Goal: Find contact information: Find contact information

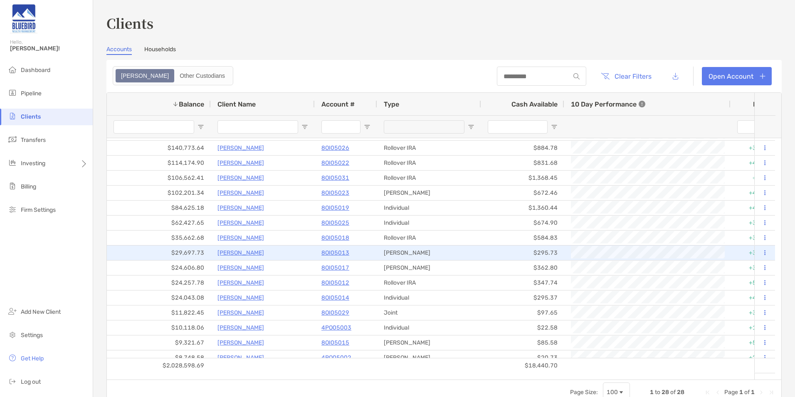
scroll to position [83, 0]
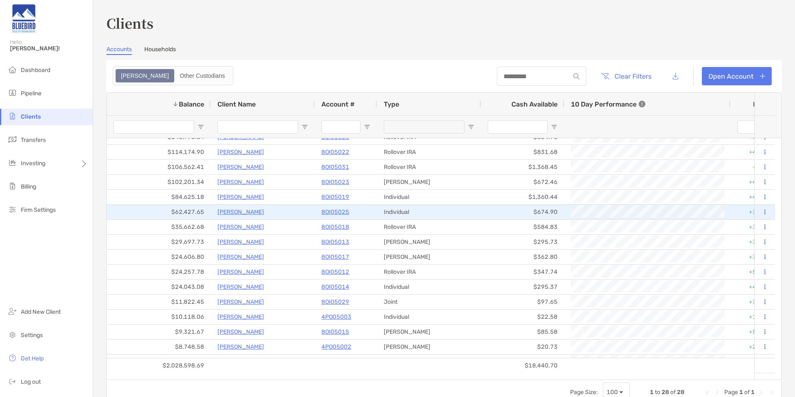
click at [242, 211] on p "Ryan Alexander" at bounding box center [241, 212] width 47 height 10
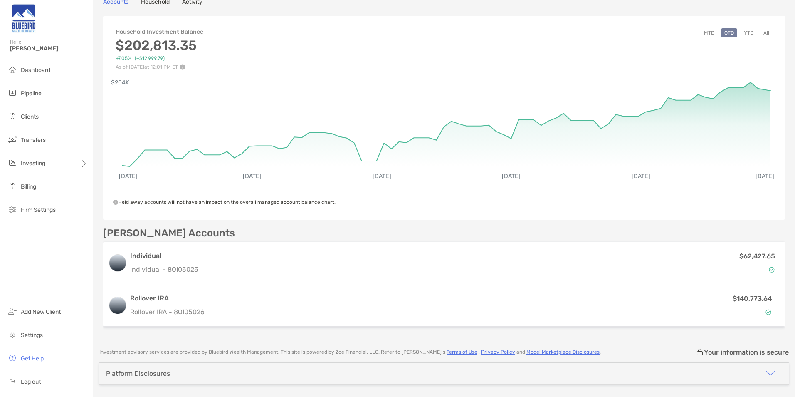
scroll to position [83, 0]
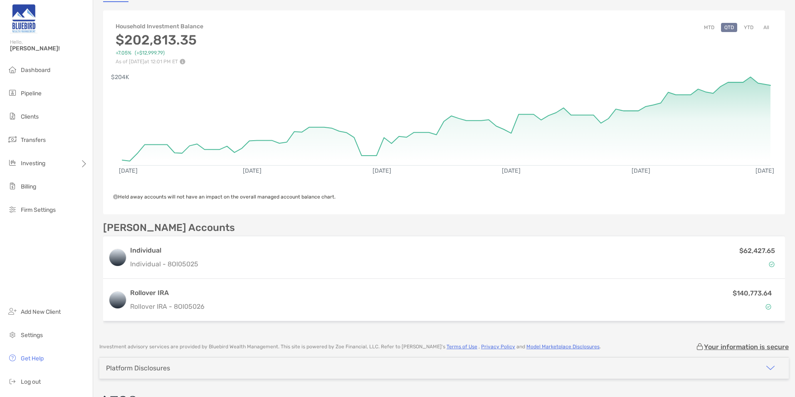
click at [741, 30] on button "YTD" at bounding box center [749, 27] width 16 height 9
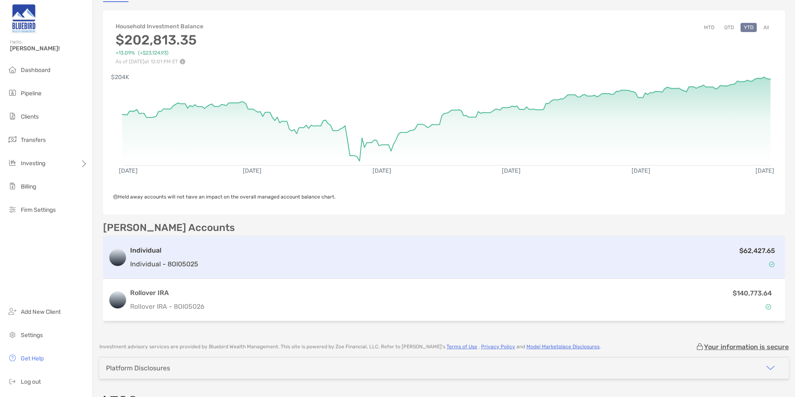
click at [218, 255] on div "$62,427.65" at bounding box center [491, 257] width 578 height 24
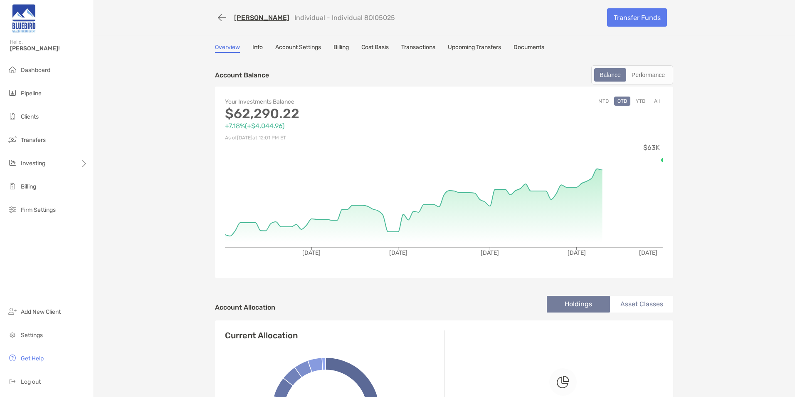
click at [384, 49] on link "Cost Basis" at bounding box center [374, 48] width 27 height 9
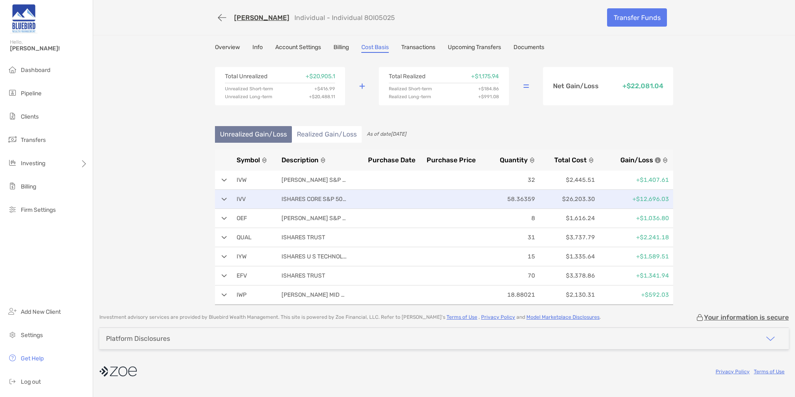
click at [225, 201] on div "IVV ISHARES CORE S&P 500 ETF 58.36359 $26,203.30 +$12,696.03" at bounding box center [444, 199] width 458 height 19
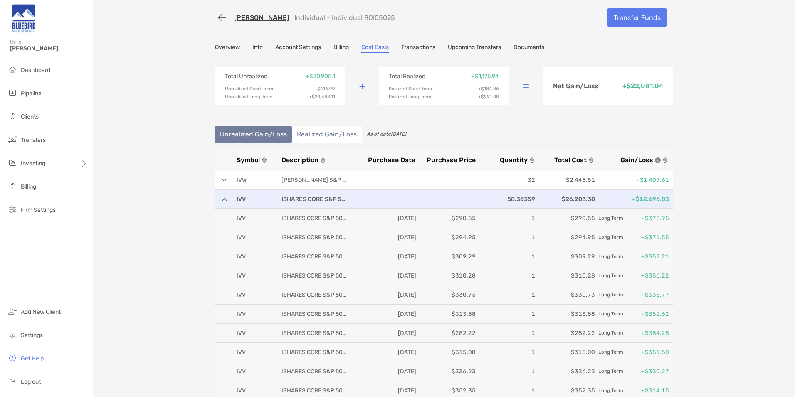
click at [225, 201] on div "IVV ISHARES CORE S&P 500 ETF 58.36359 $26,203.30 +$12,696.03" at bounding box center [444, 199] width 458 height 19
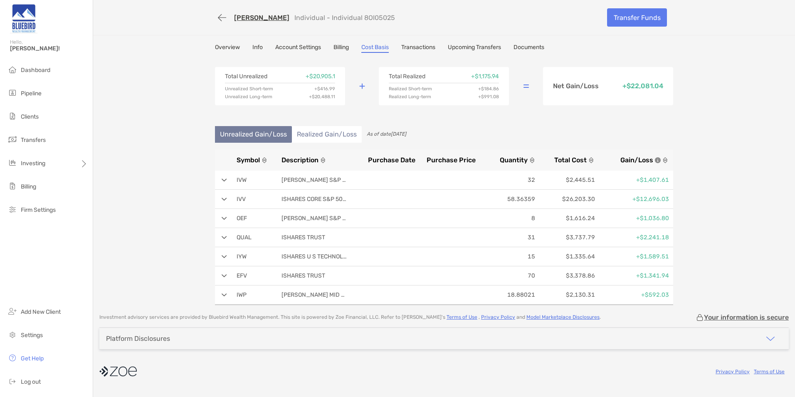
click at [226, 238] on img at bounding box center [224, 237] width 5 height 3
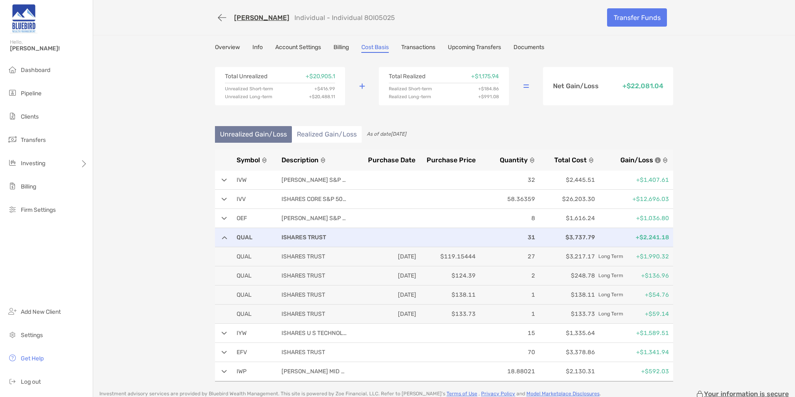
click at [225, 237] on div "QUAL ISHARES TRUST 31 $3,737.79 +$2,241.18" at bounding box center [444, 237] width 458 height 19
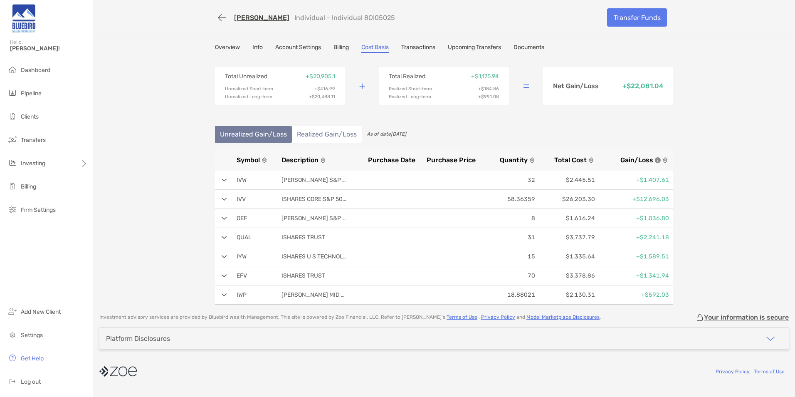
click at [236, 45] on link "Overview" at bounding box center [227, 48] width 25 height 9
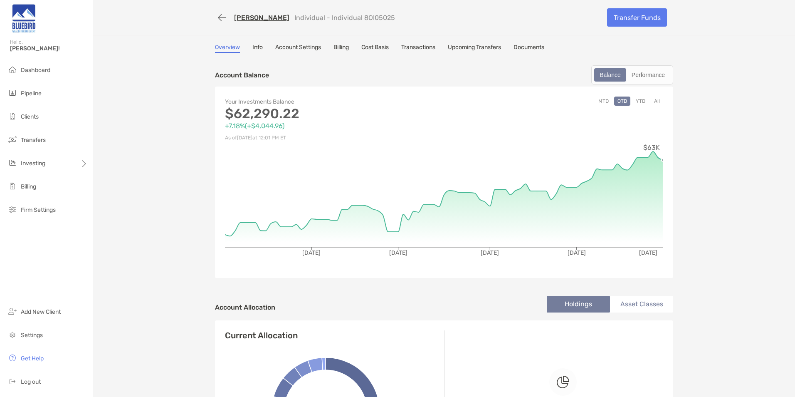
click at [639, 101] on button "YTD" at bounding box center [641, 100] width 16 height 9
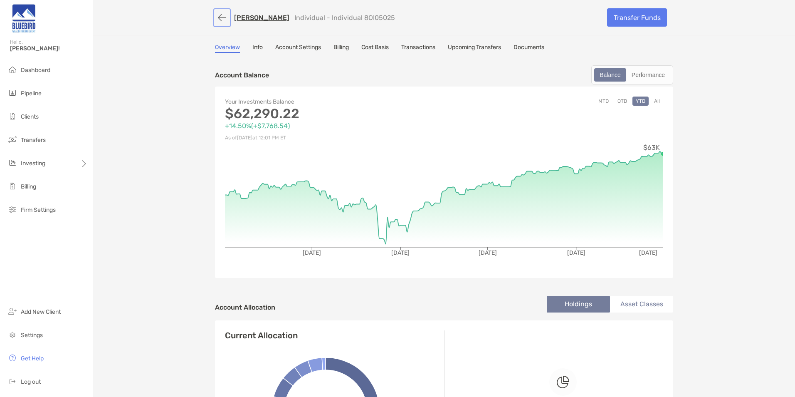
drag, startPoint x: 220, startPoint y: 15, endPoint x: 222, endPoint y: 25, distance: 10.3
click at [220, 15] on button "button" at bounding box center [222, 17] width 14 height 15
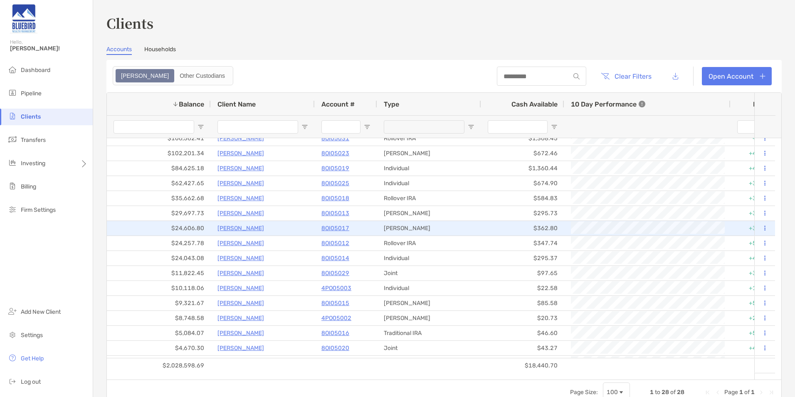
scroll to position [59, 0]
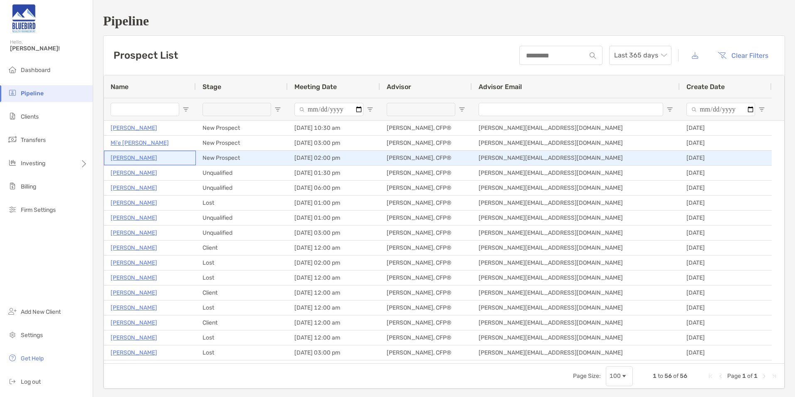
click at [132, 156] on p "[PERSON_NAME]" at bounding box center [134, 158] width 47 height 10
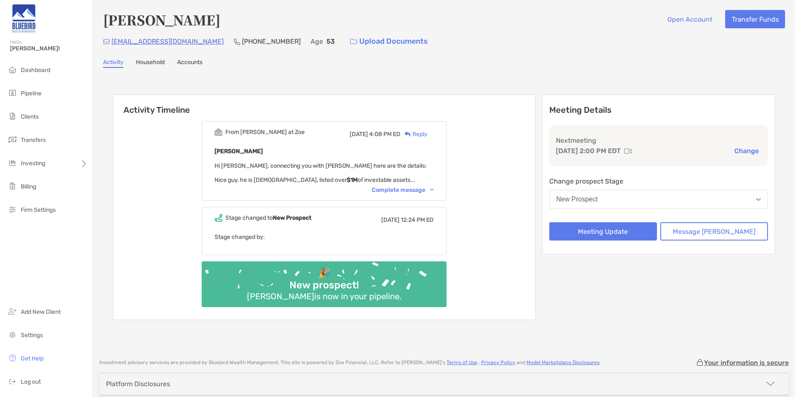
click at [410, 190] on div "Complete message" at bounding box center [403, 189] width 62 height 7
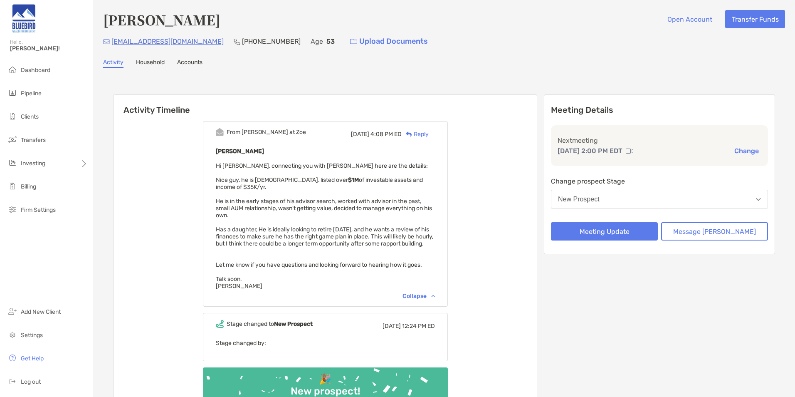
drag, startPoint x: 136, startPoint y: 194, endPoint x: 150, endPoint y: 204, distance: 17.6
click at [136, 194] on div "From Paul at Zoe Fri, Sep 19 4:08 PM ED Reply Brian Gilbert Hi Keith, connectin…" at bounding box center [325, 270] width 423 height 311
click at [262, 7] on div "Brian Gilbert Open Account Transfer Funds bkgjunkbox@gmail.com (630) 536-6717 A…" at bounding box center [444, 228] width 702 height 456
click at [36, 89] on li "Pipeline" at bounding box center [46, 93] width 93 height 17
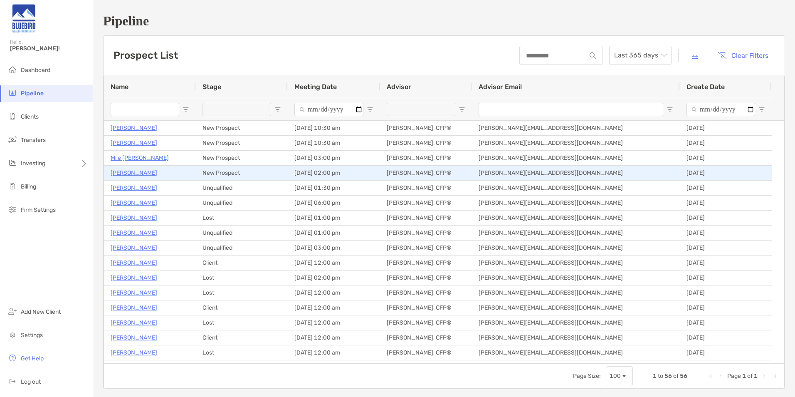
click at [126, 173] on p "[PERSON_NAME]" at bounding box center [134, 173] width 47 height 10
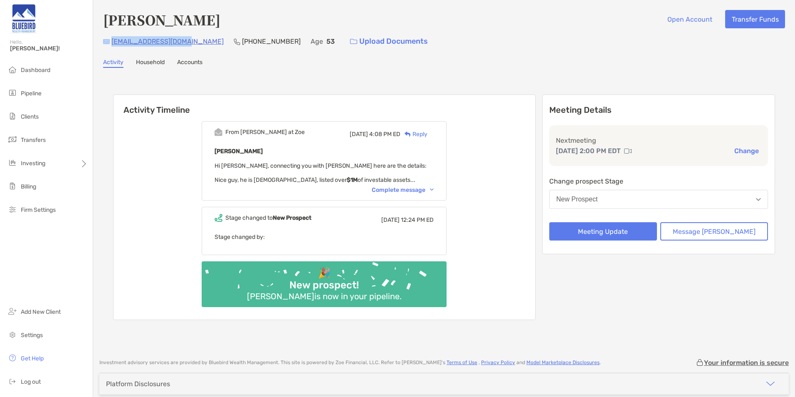
drag, startPoint x: 187, startPoint y: 43, endPoint x: 110, endPoint y: 43, distance: 76.5
click at [110, 43] on div "[EMAIL_ADDRESS][DOMAIN_NAME] [PHONE_NUMBER] Age [DEMOGRAPHIC_DATA] Upload Docum…" at bounding box center [444, 41] width 682 height 18
copy div "[EMAIL_ADDRESS][DOMAIN_NAME]"
